Goal: Find contact information: Find contact information

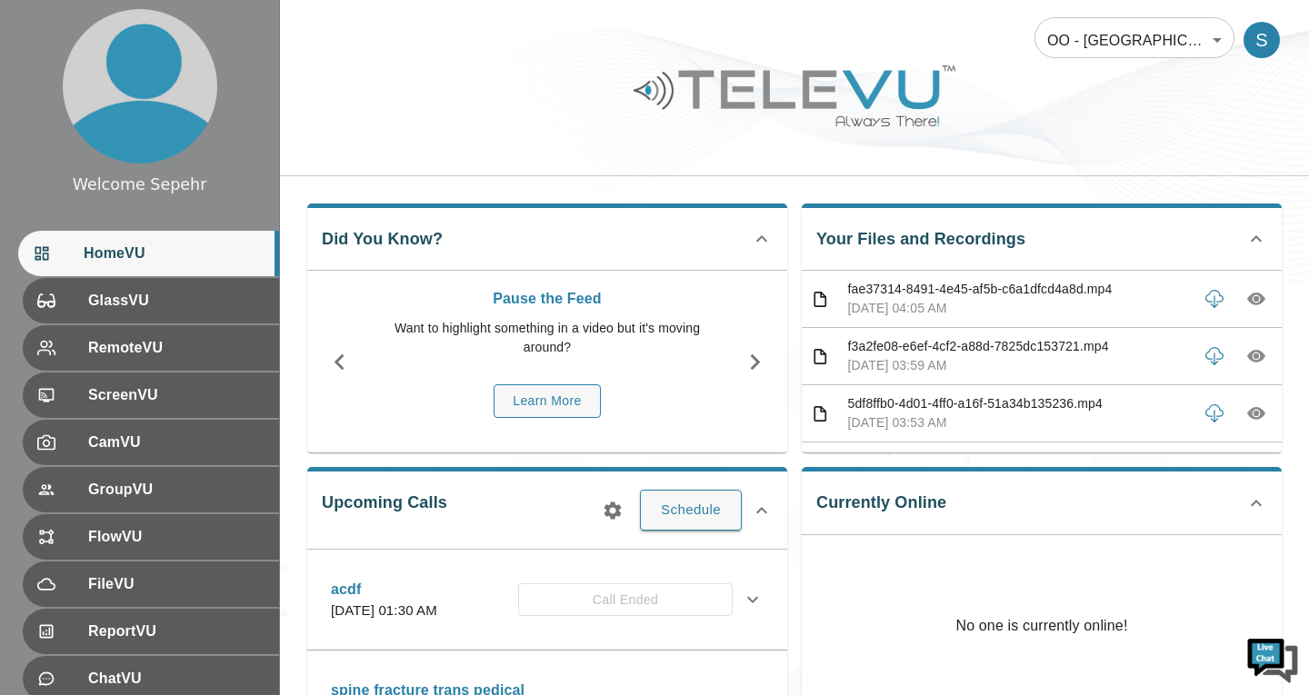
click at [1027, 24] on body "Welcome Sepehr HomeVU GlassVU RemoteVU ScreenVU CamVU GroupVU FlowVU FileVU Rep…" at bounding box center [654, 590] width 1309 height 1181
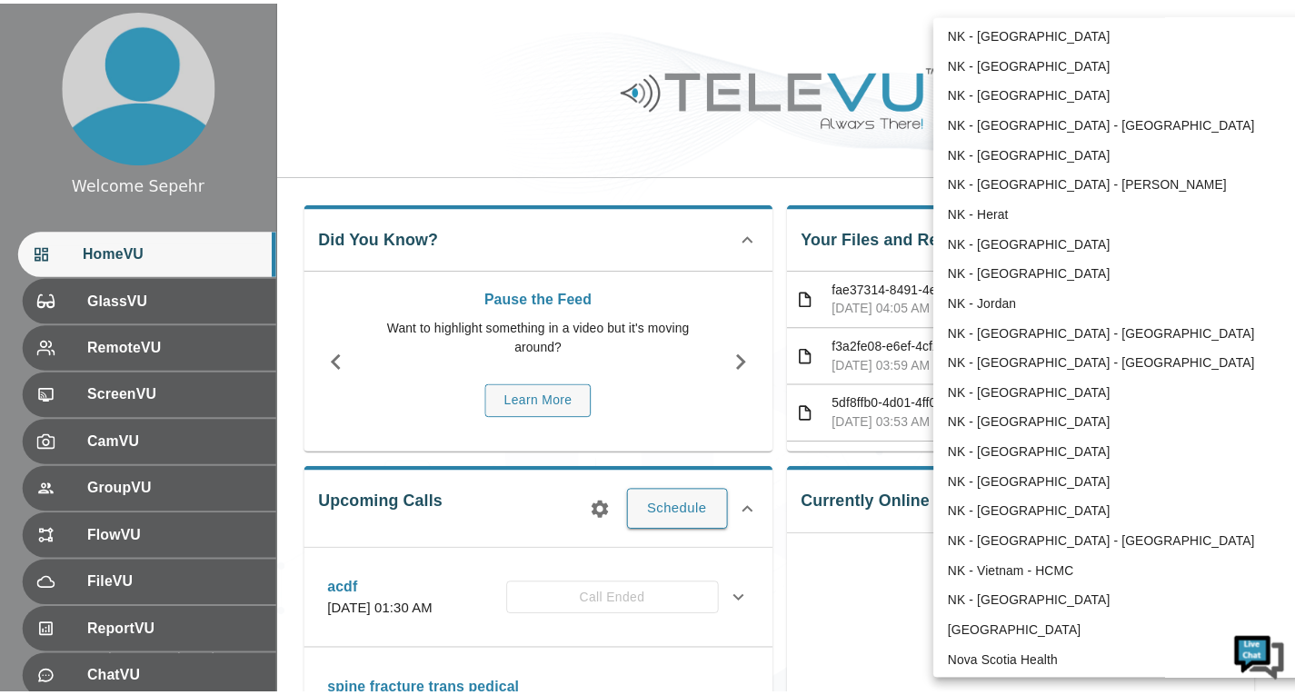
scroll to position [1094, 0]
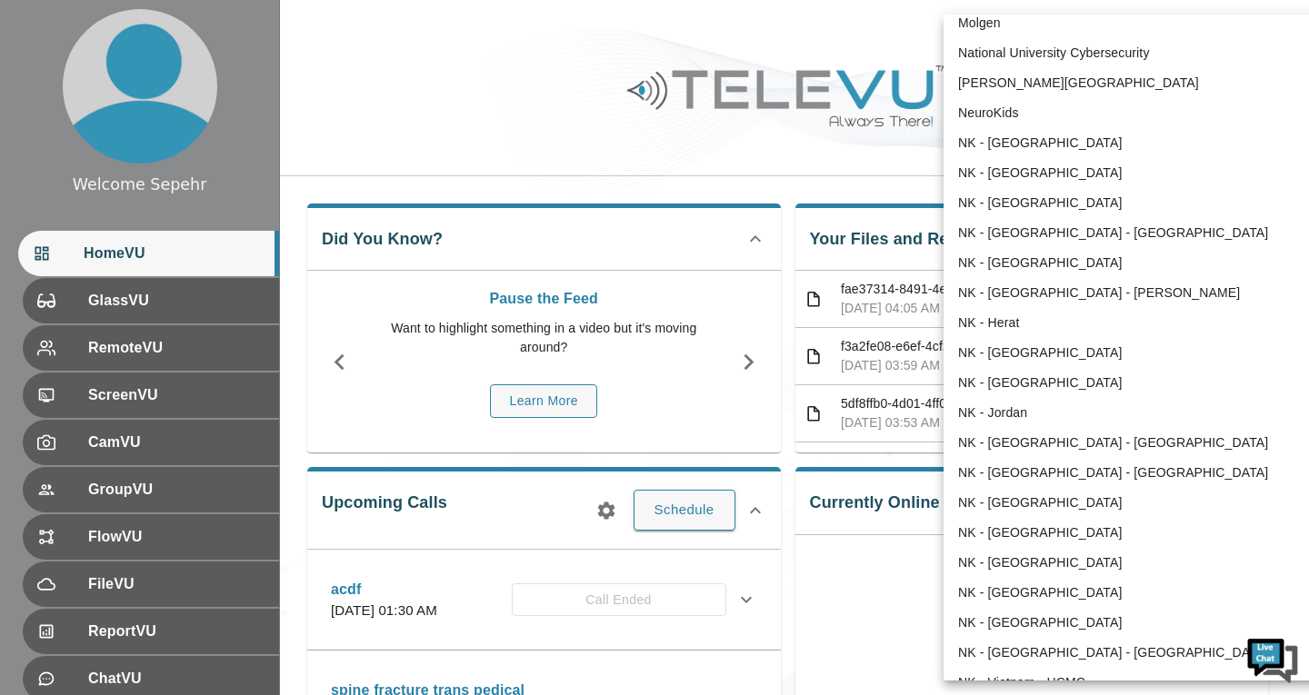
click at [1015, 292] on li "NK - [GEOGRAPHIC_DATA] - [PERSON_NAME]" at bounding box center [1132, 293] width 377 height 30
type input "212"
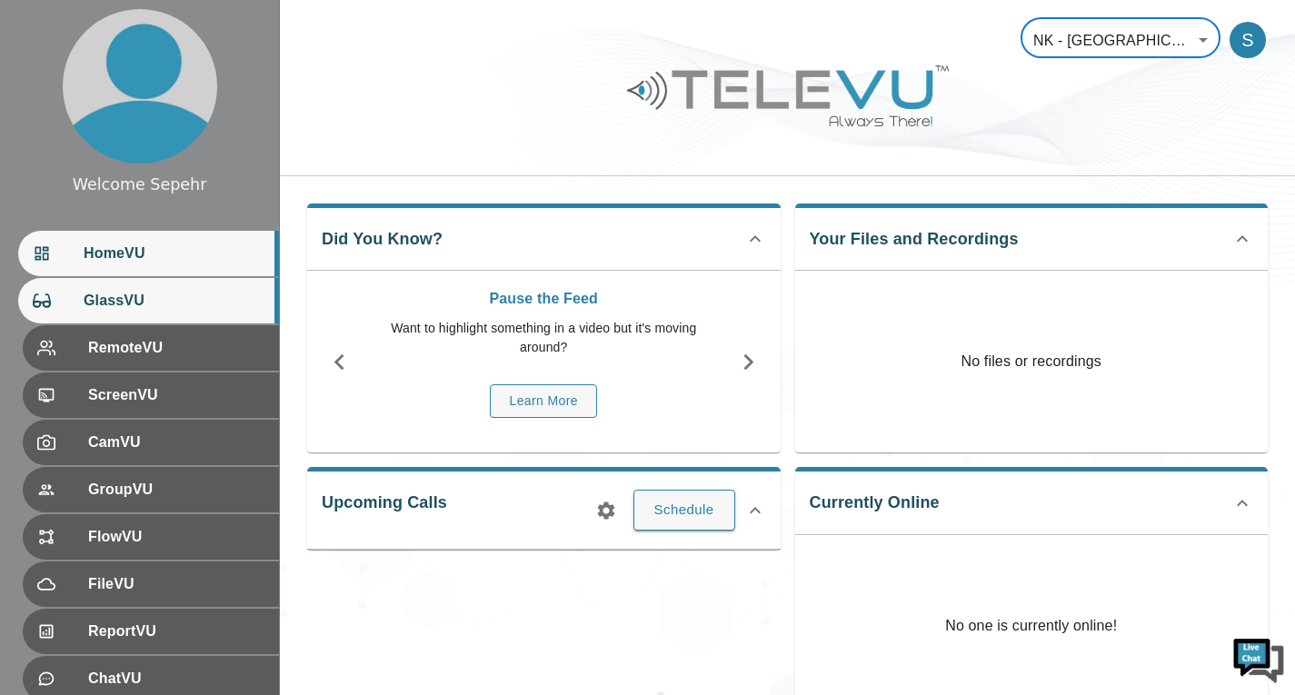
click at [221, 324] on div "GlassVU" at bounding box center [148, 300] width 261 height 45
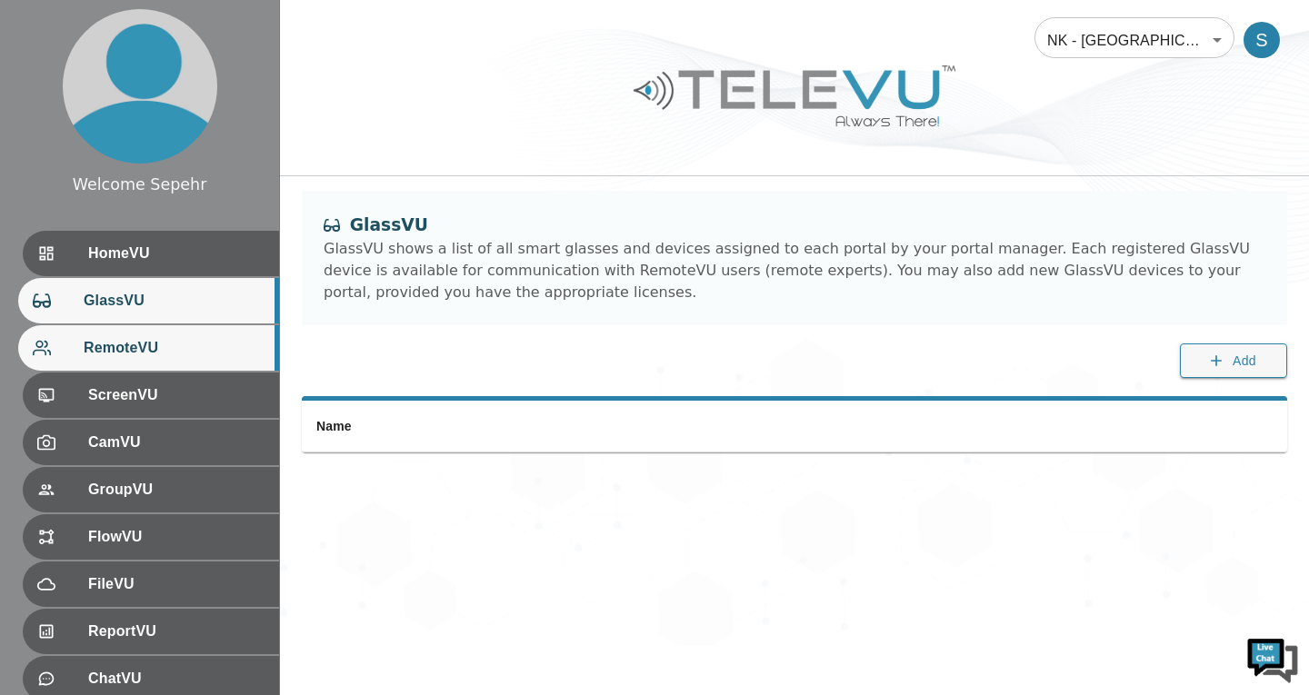
click at [221, 348] on span "RemoteVU" at bounding box center [174, 348] width 181 height 22
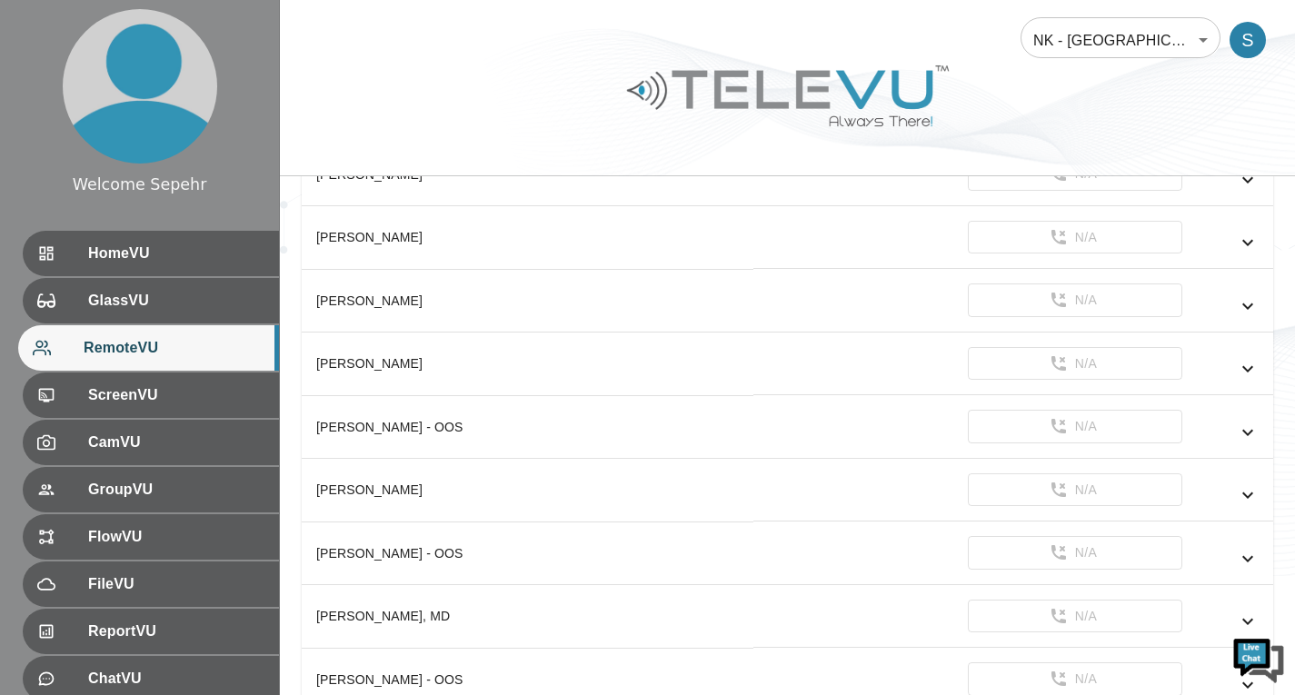
scroll to position [656, 0]
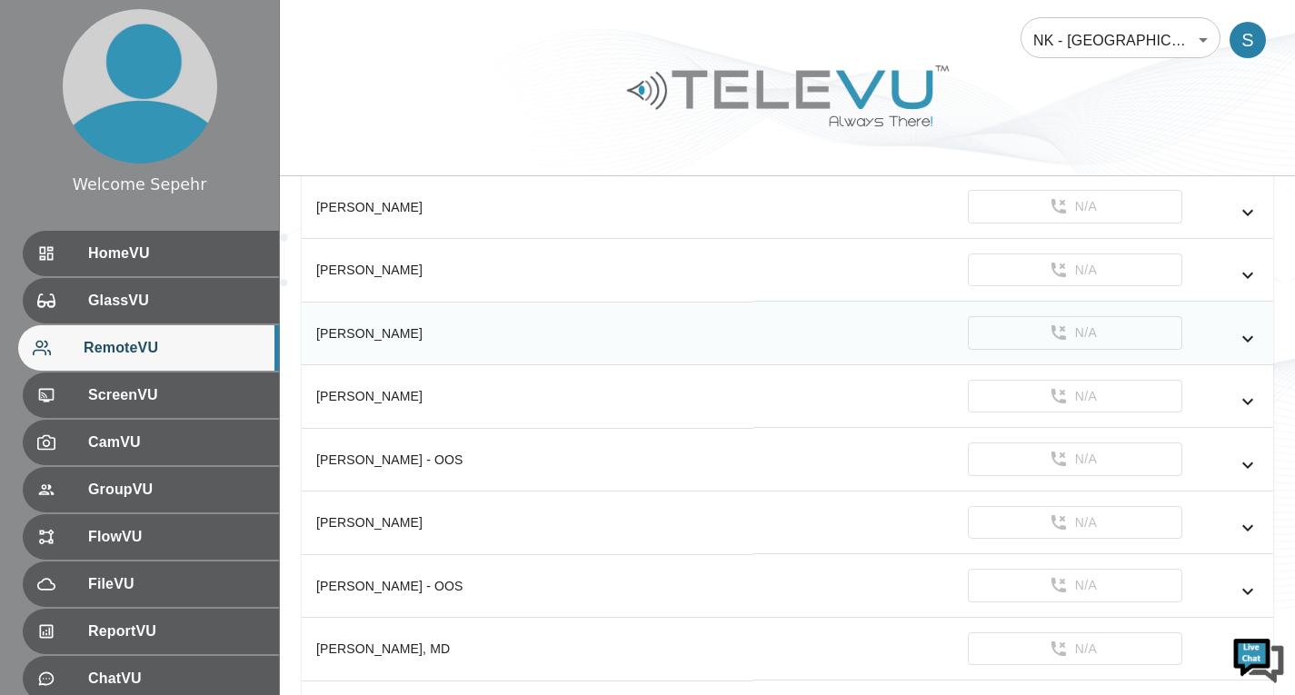
click at [1255, 339] on icon "simple table" at bounding box center [1248, 339] width 22 height 22
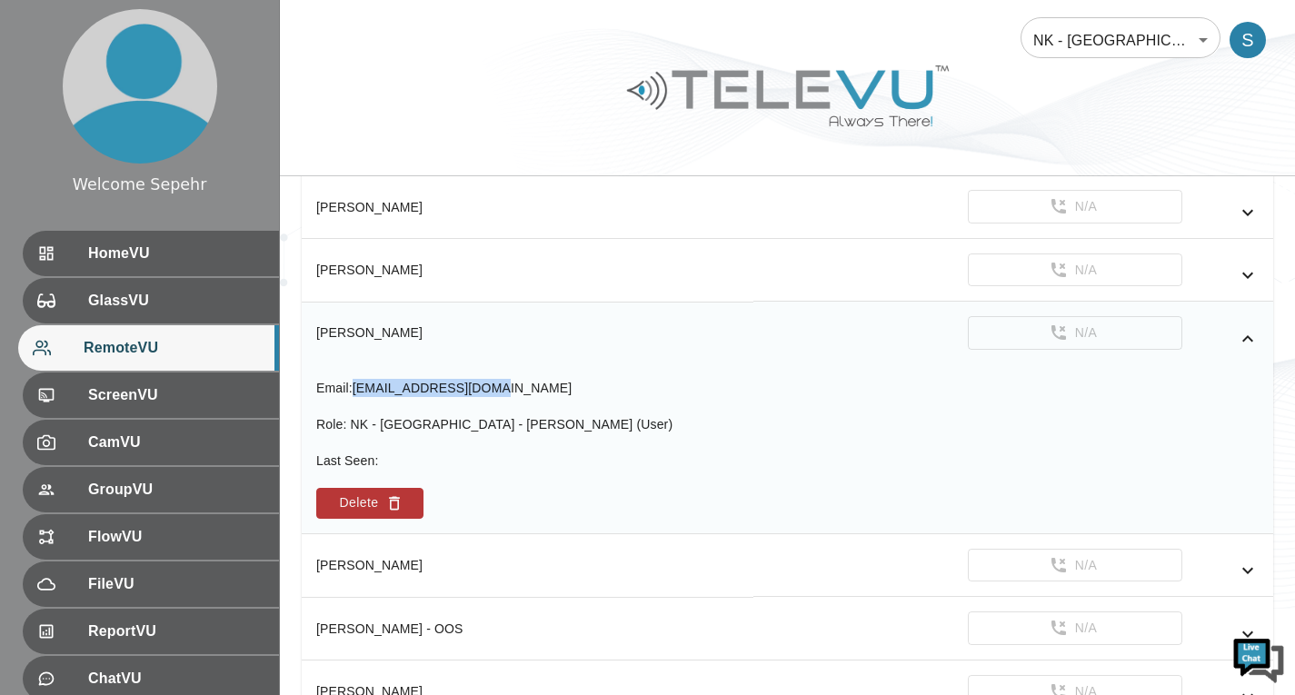
drag, startPoint x: 496, startPoint y: 393, endPoint x: 355, endPoint y: 392, distance: 140.9
click at [355, 392] on div "Email : [EMAIL_ADDRESS][DOMAIN_NAME]" at bounding box center [494, 388] width 356 height 18
copy span "[EMAIL_ADDRESS][DOMAIN_NAME]"
click at [754, 344] on td "N/A" at bounding box center [1014, 333] width 520 height 63
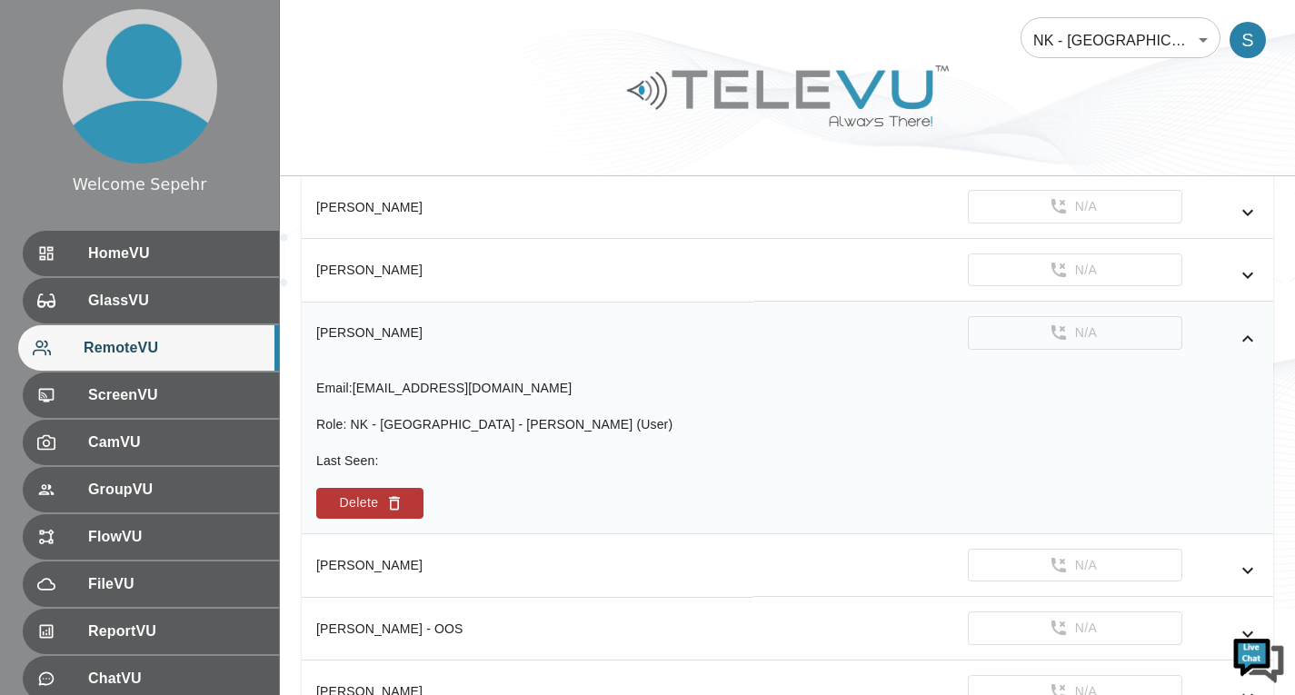
click at [1244, 345] on icon "simple table" at bounding box center [1248, 339] width 22 height 22
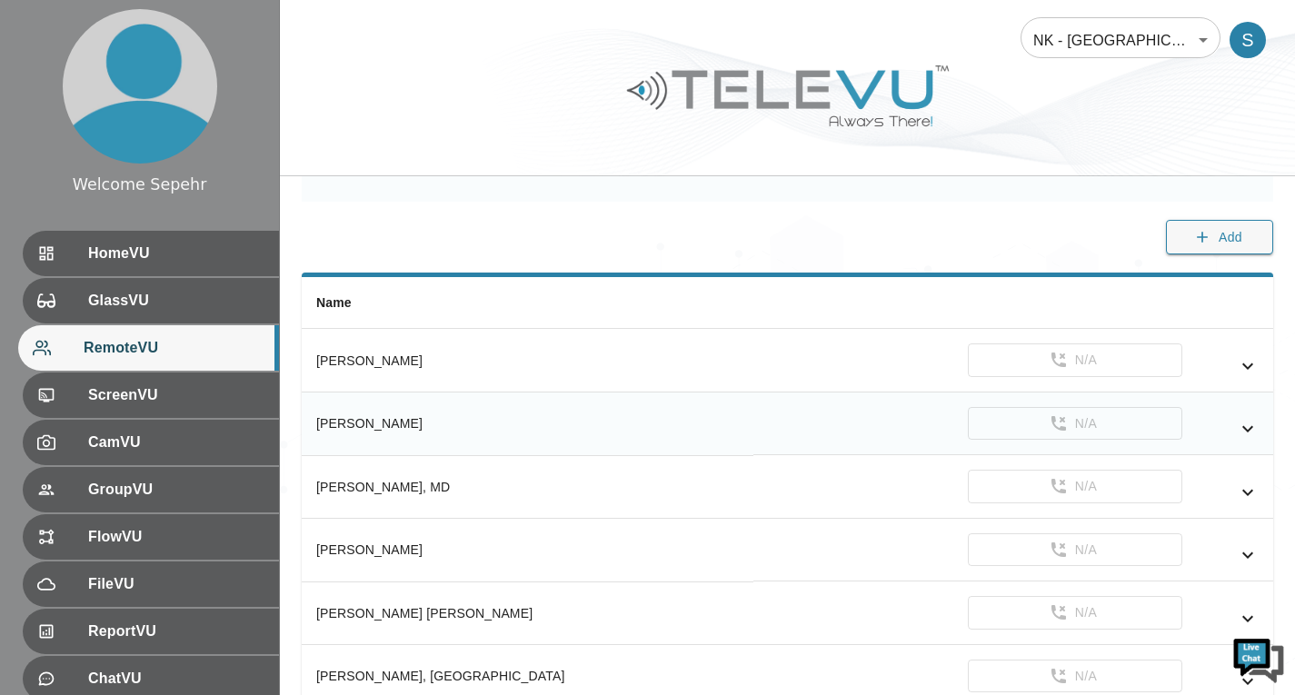
scroll to position [20, 0]
